Goal: Task Accomplishment & Management: Manage account settings

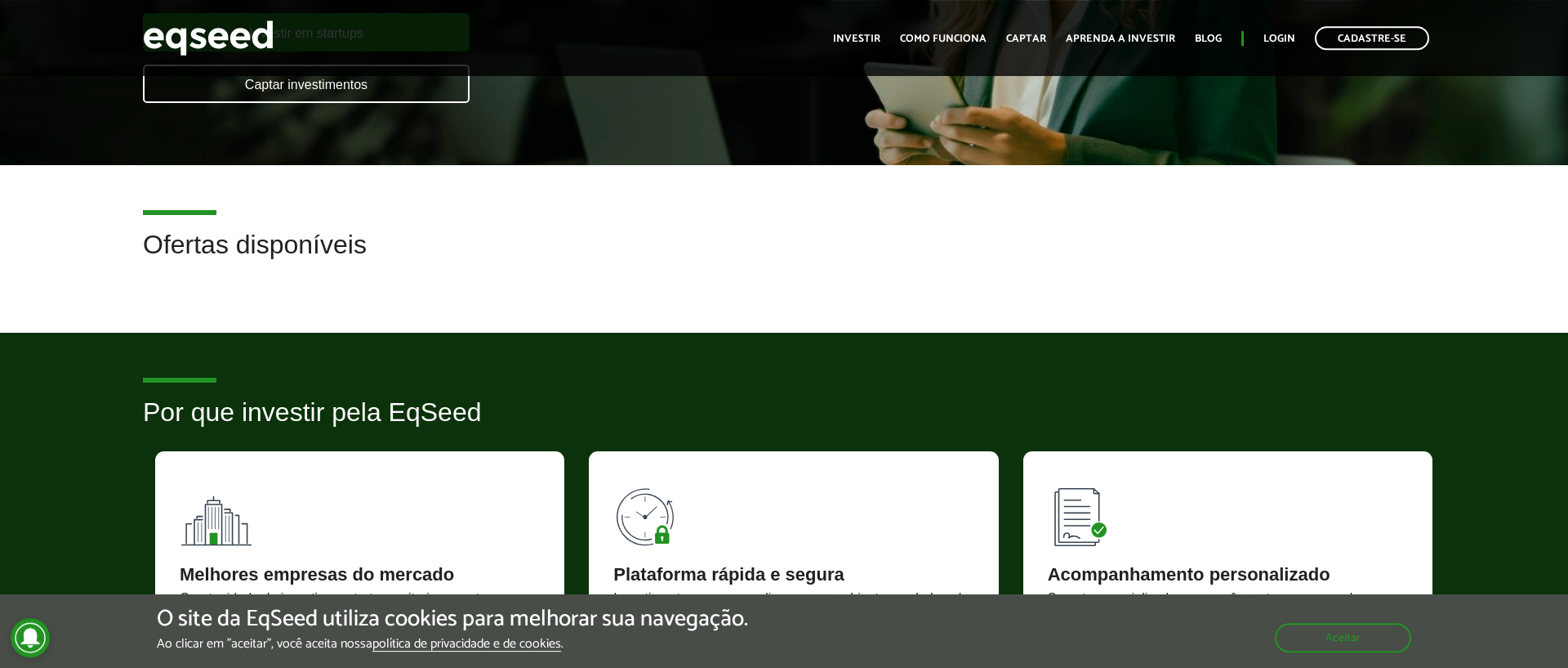
scroll to position [373, 0]
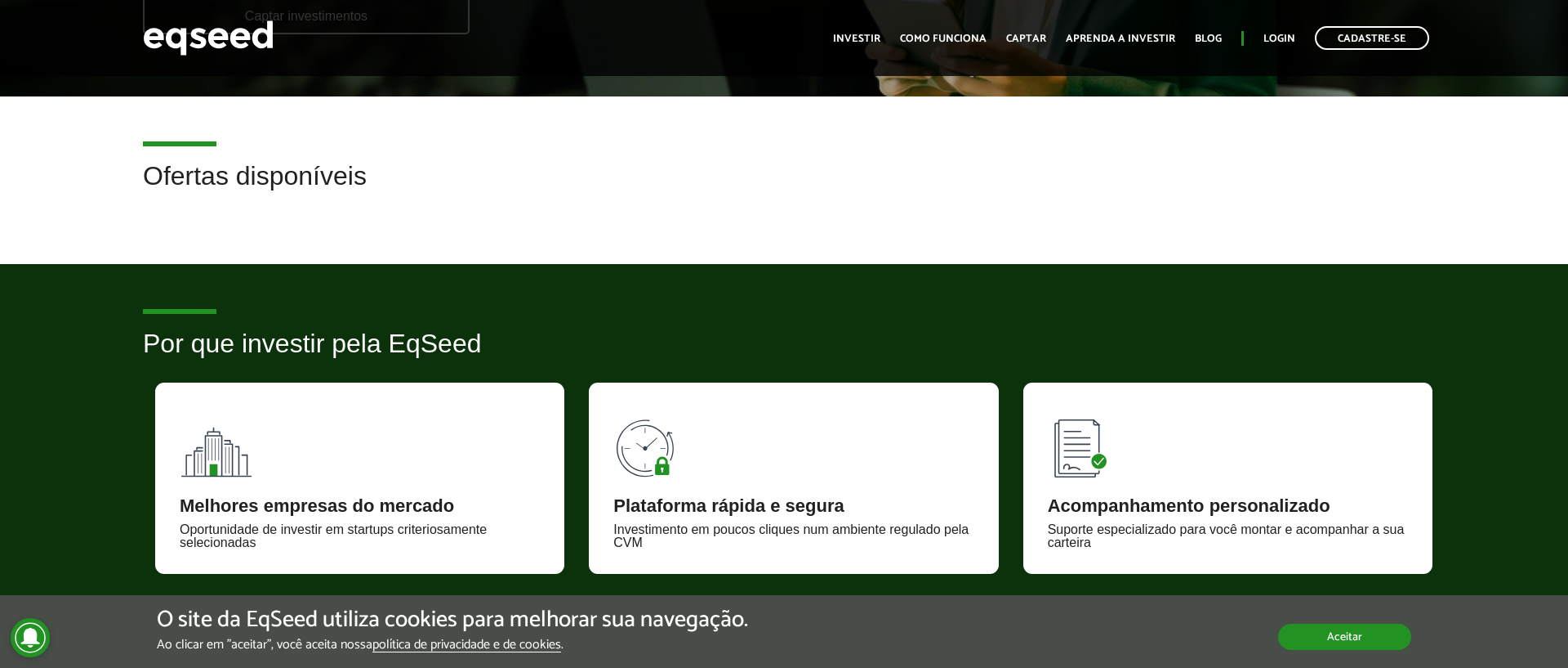
click at [1360, 642] on button "Aceitar" at bounding box center [1345, 636] width 133 height 27
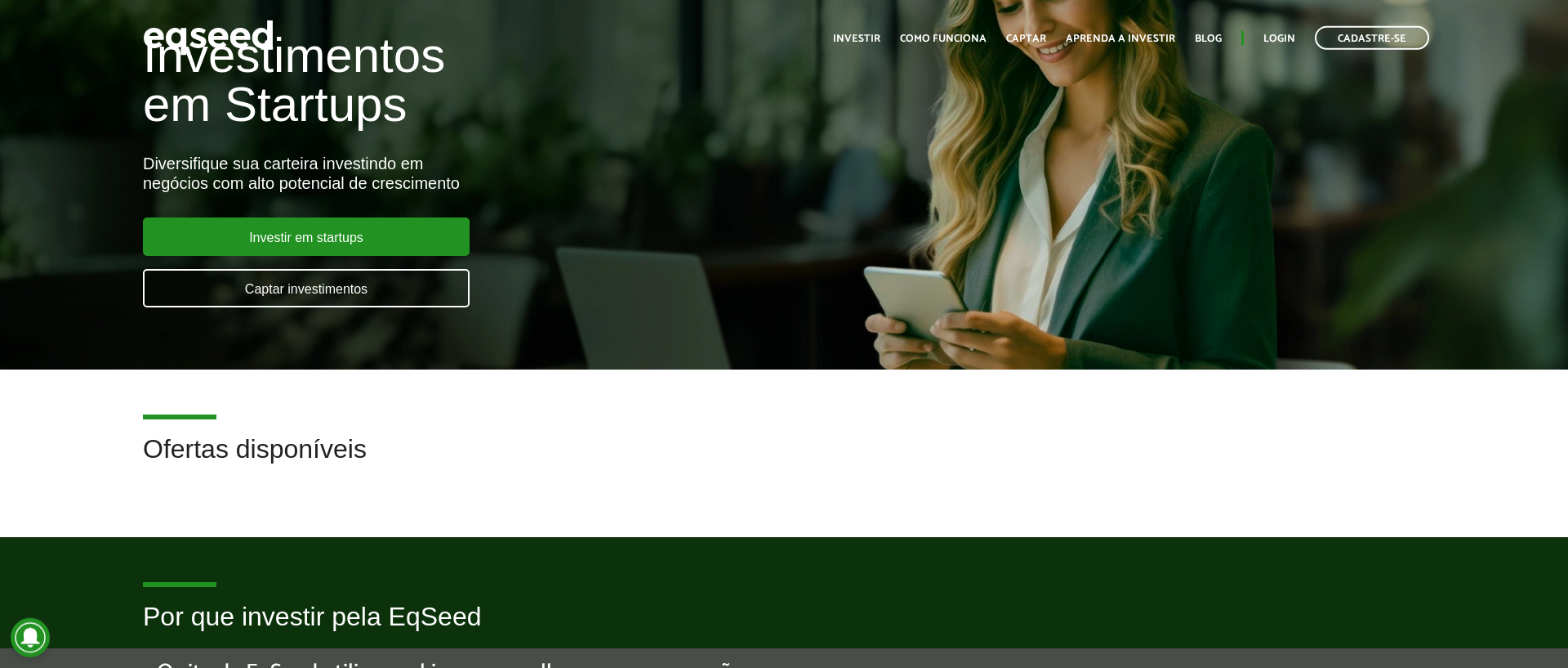
scroll to position [0, 0]
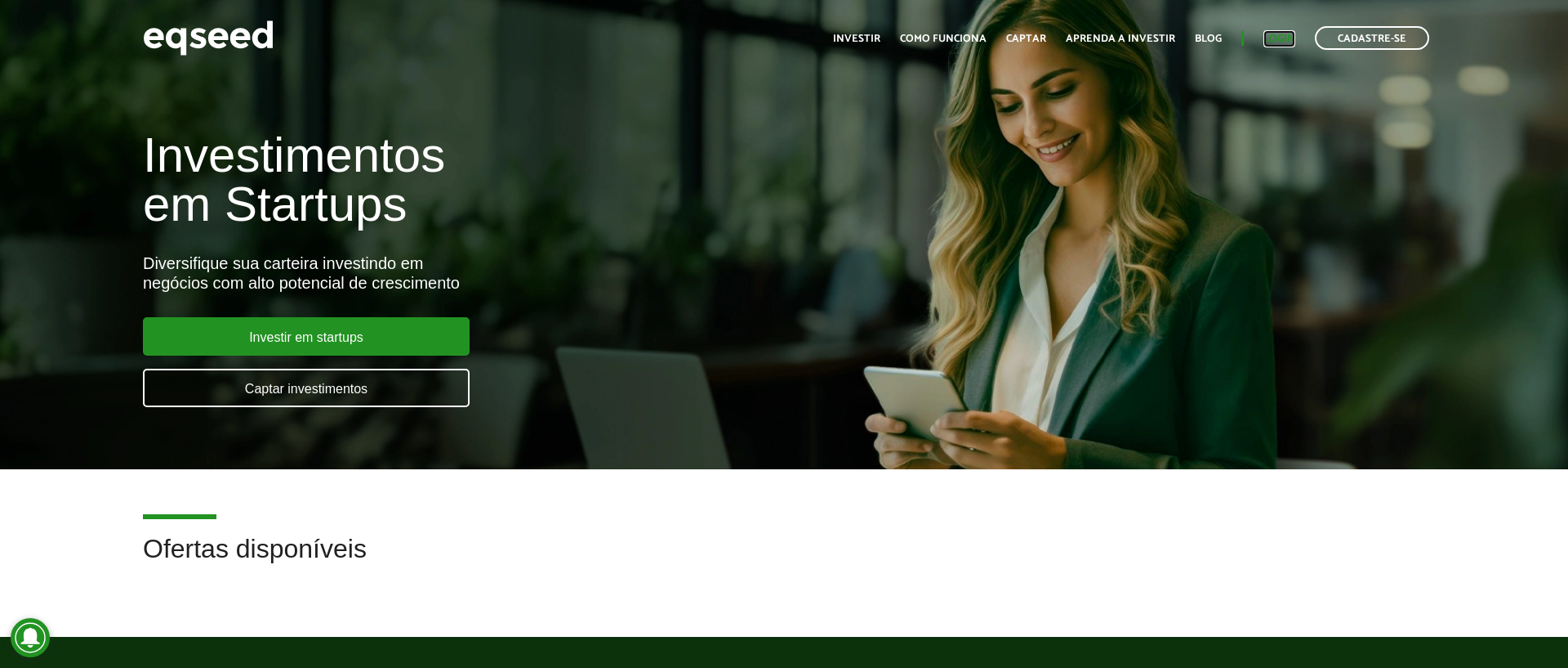
click at [1286, 44] on link "Login" at bounding box center [1279, 39] width 32 height 11
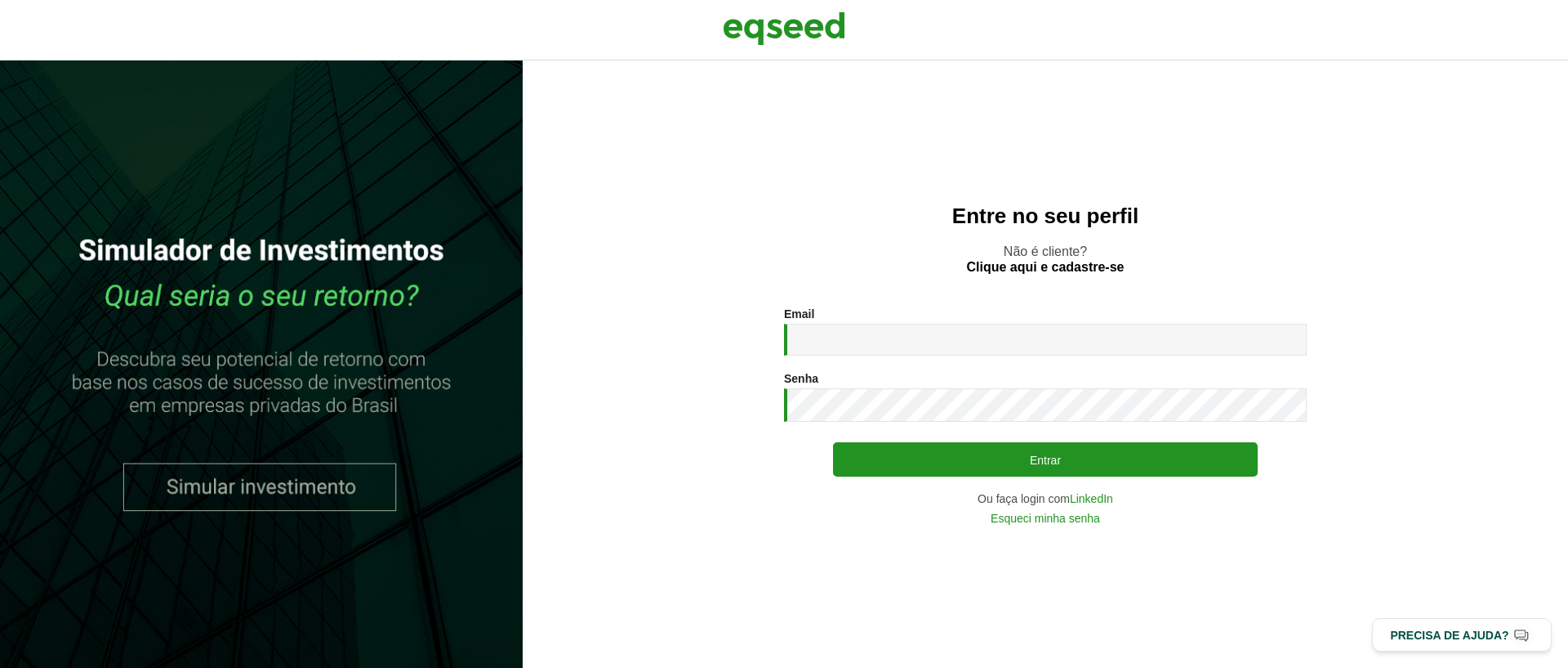
click at [1083, 335] on input "Email *" at bounding box center [1045, 339] width 522 height 32
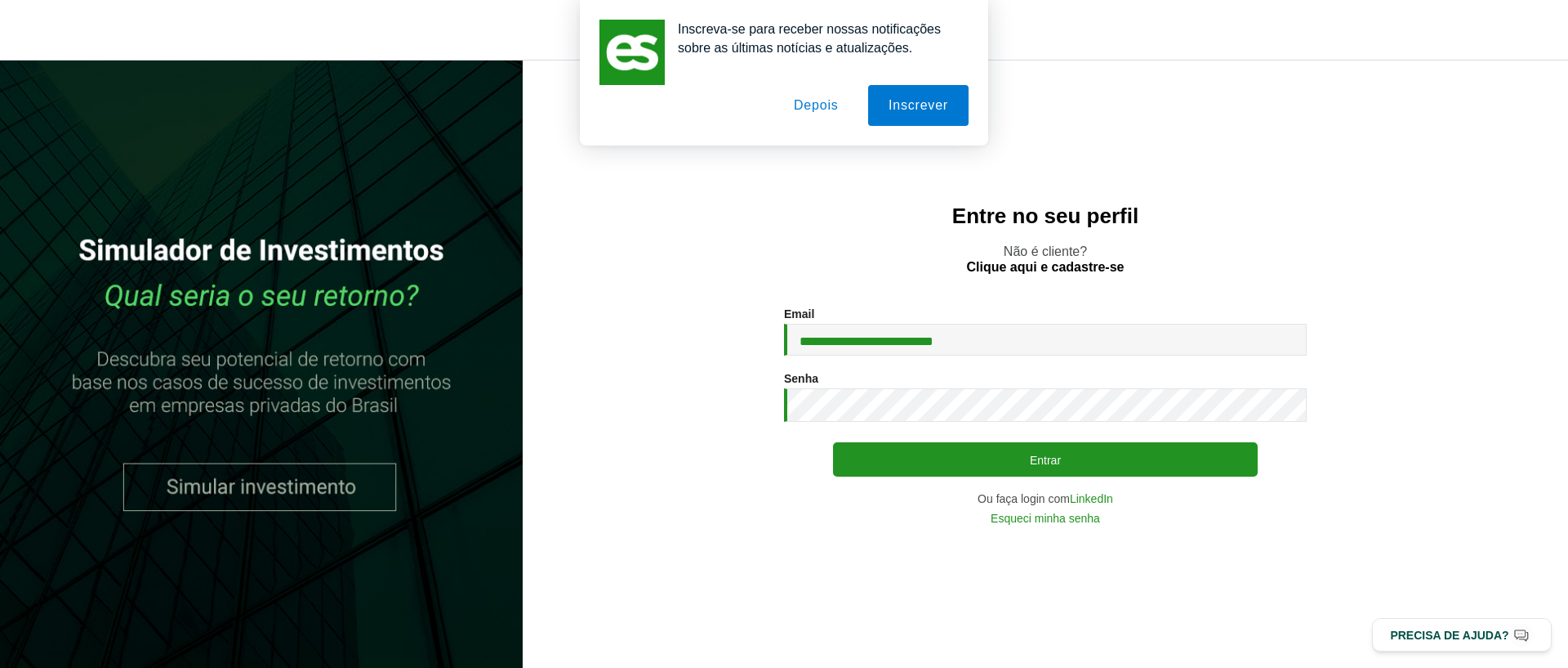
type input "**********"
click at [833, 442] on button "Entrar" at bounding box center [1045, 460] width 425 height 35
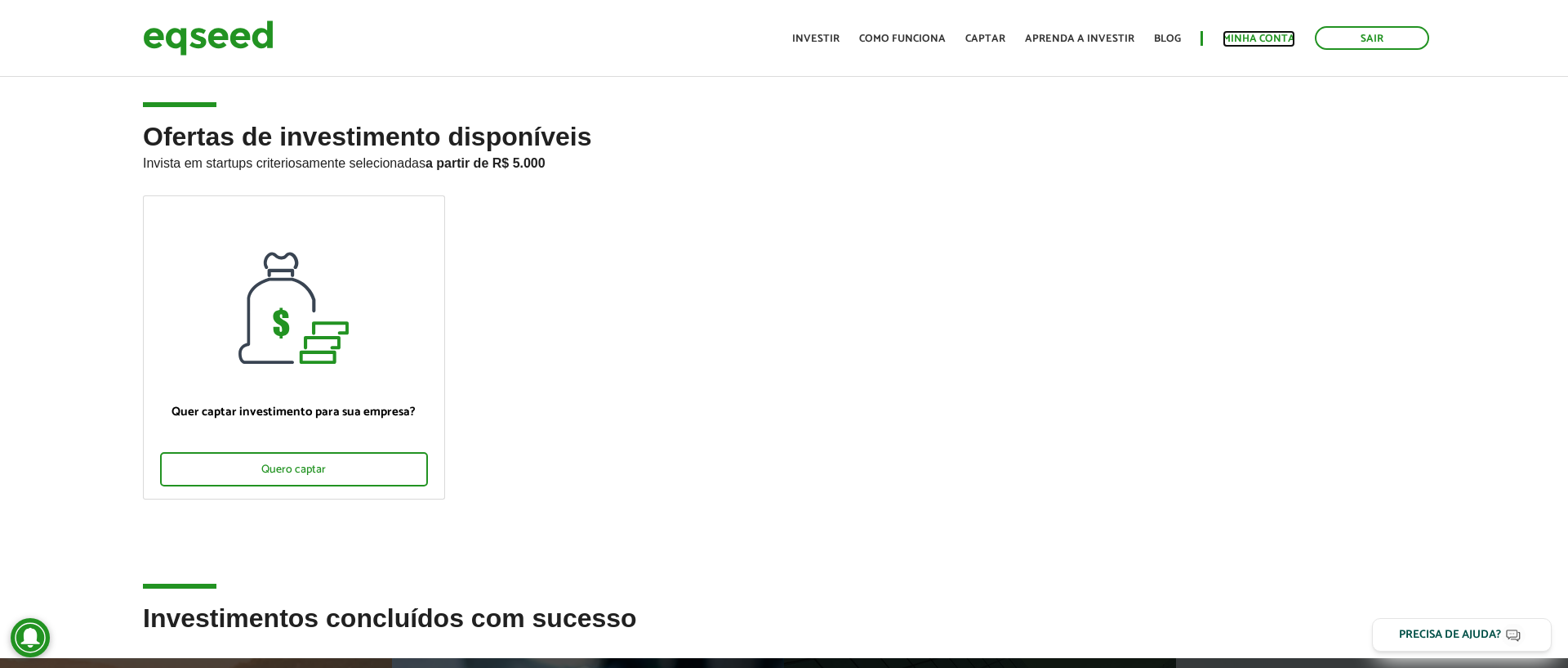
click at [1240, 43] on link "Minha conta" at bounding box center [1259, 39] width 73 height 11
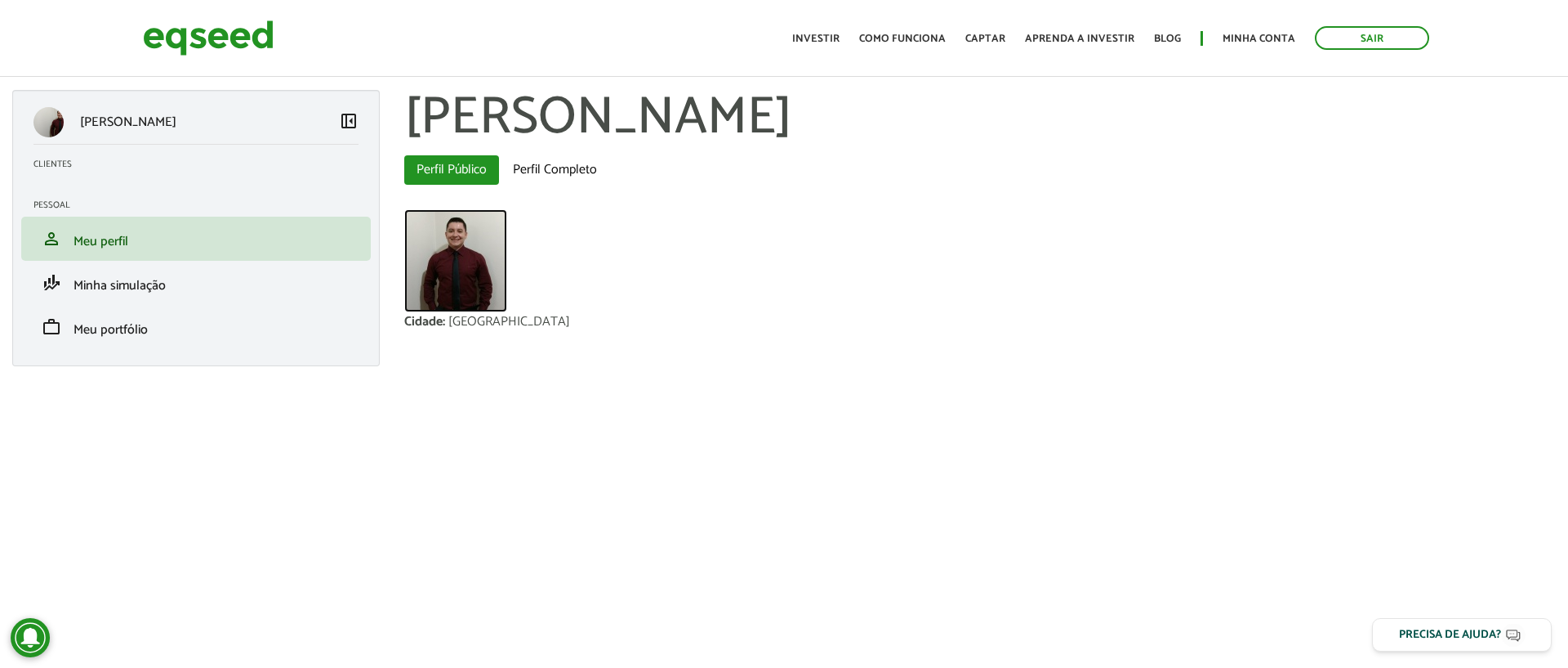
click at [459, 298] on img at bounding box center [456, 260] width 103 height 103
click at [558, 169] on link "Perfil Completo" at bounding box center [554, 170] width 109 height 29
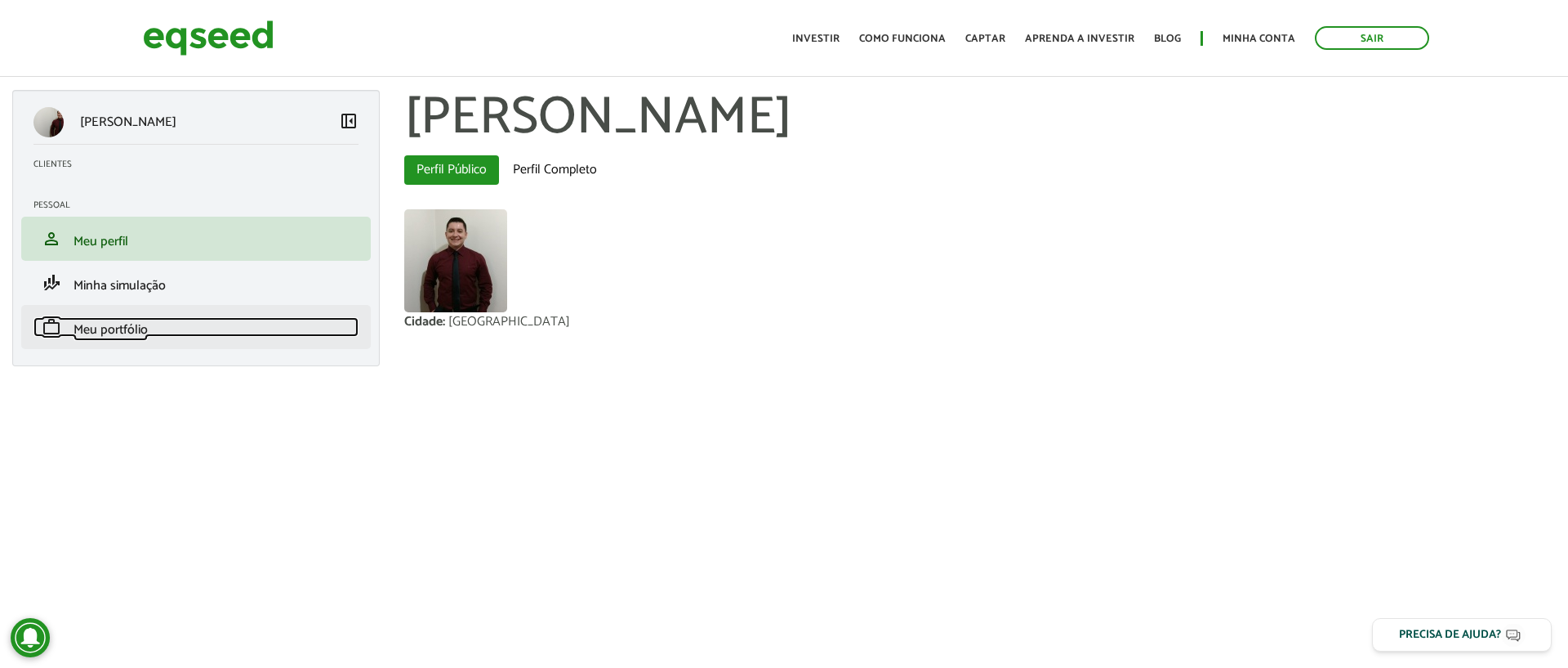
click at [114, 336] on span "Meu portfólio" at bounding box center [110, 330] width 74 height 22
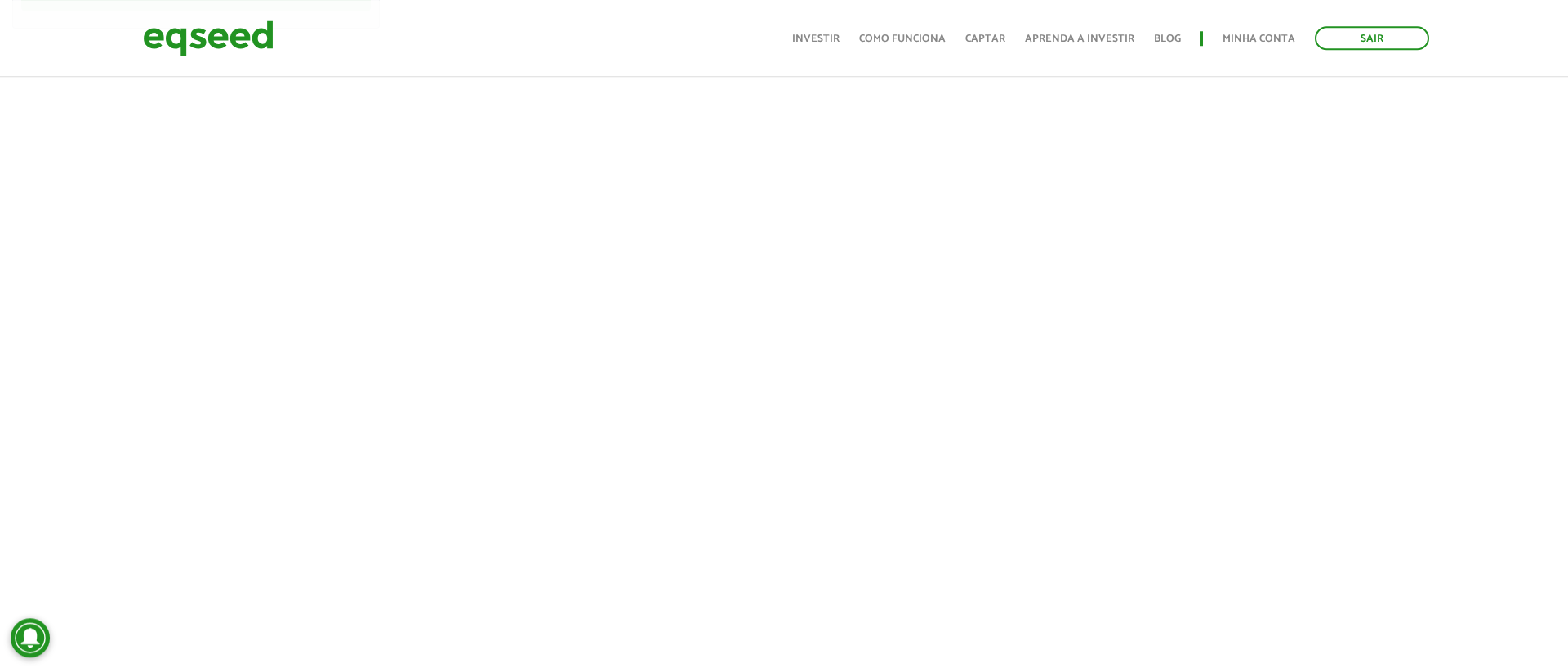
scroll to position [280, 0]
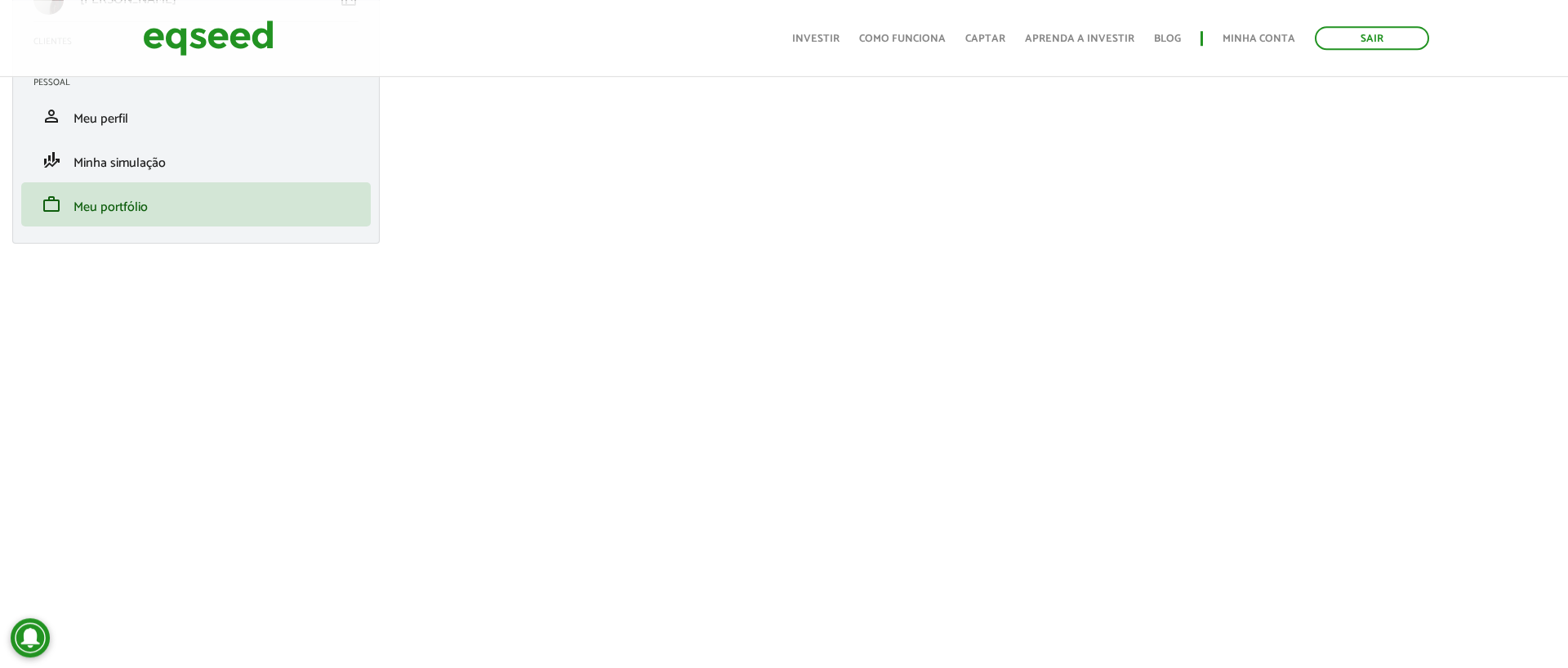
scroll to position [93, 0]
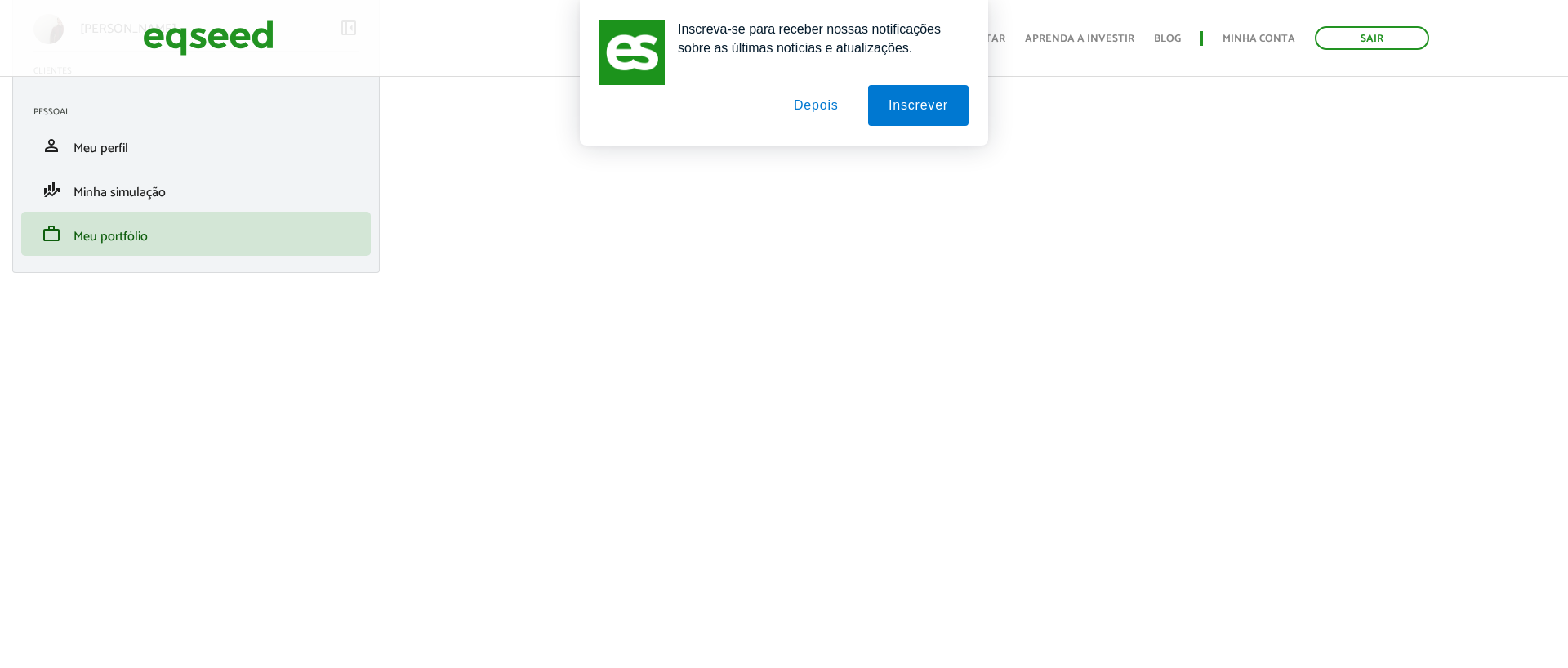
click at [815, 106] on button "Depois" at bounding box center [816, 105] width 86 height 41
